Goal: Task Accomplishment & Management: Use online tool/utility

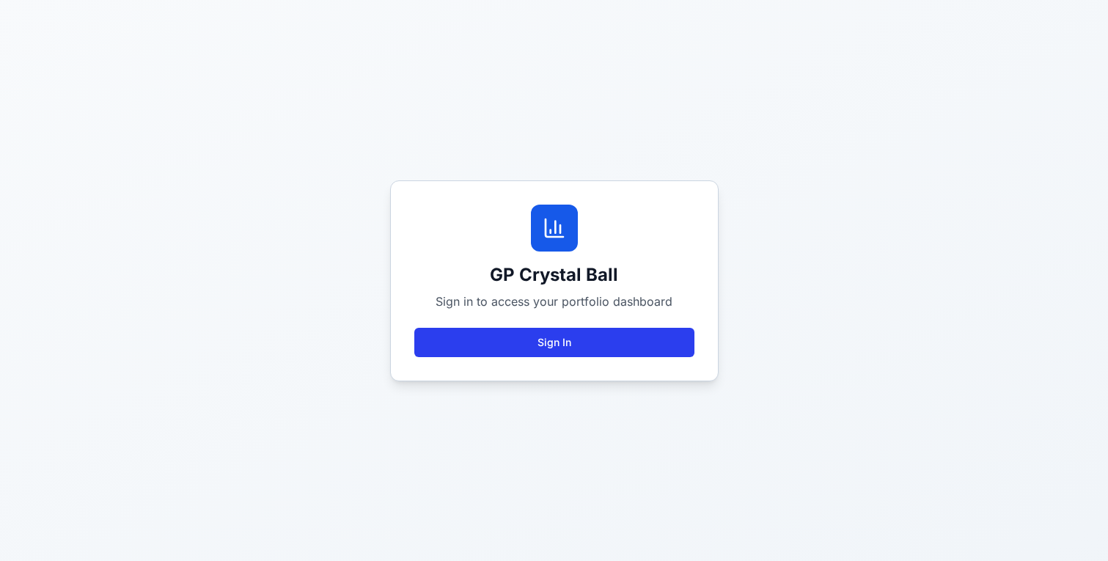
click at [524, 344] on button "Sign In" at bounding box center [554, 342] width 280 height 29
